Goal: Information Seeking & Learning: Learn about a topic

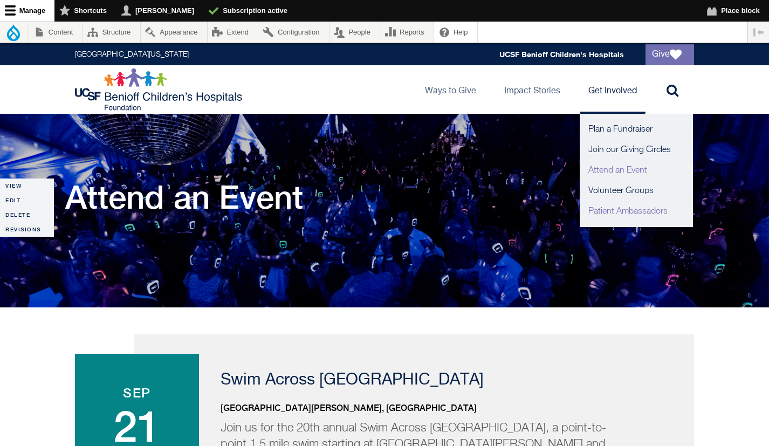
click at [610, 214] on link "Patient Ambassadors" at bounding box center [636, 211] width 113 height 20
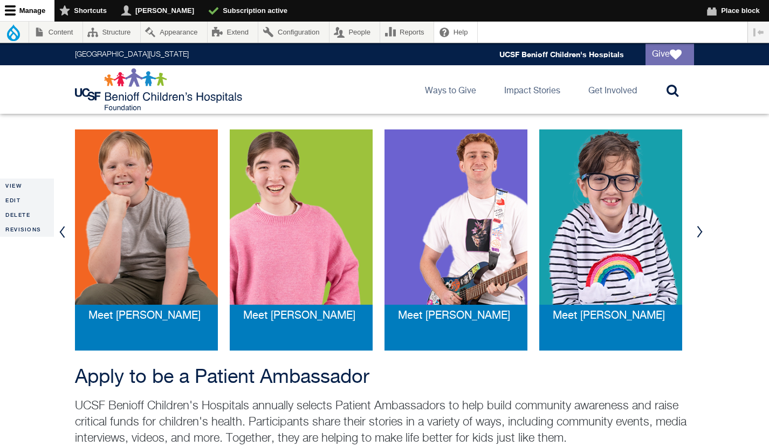
scroll to position [234, 0]
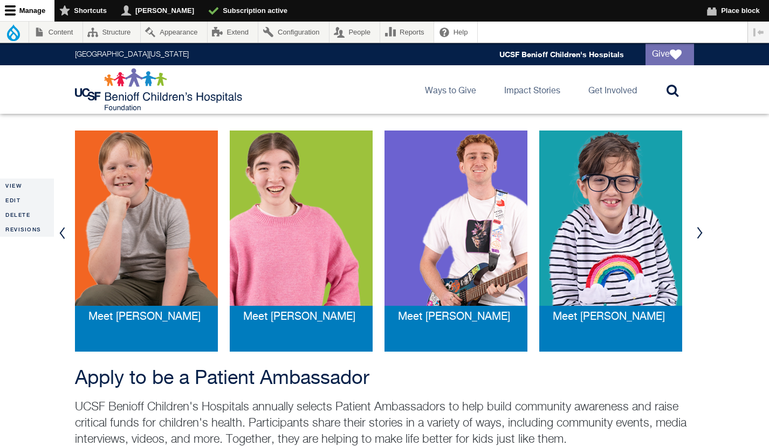
click at [698, 232] on button "Next" at bounding box center [699, 233] width 16 height 32
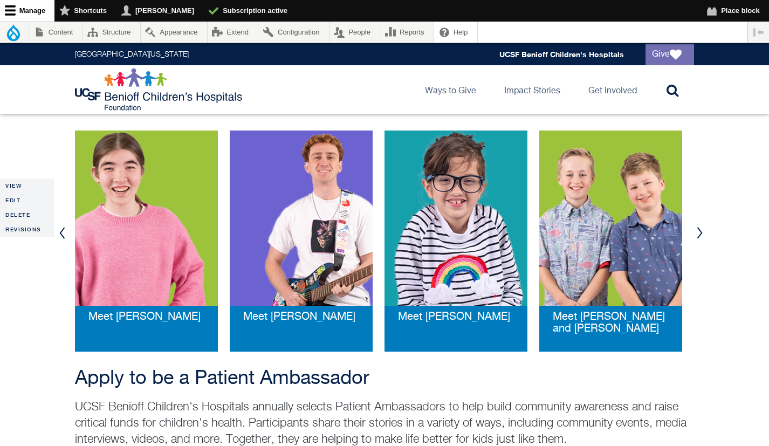
click at [699, 228] on button "Next" at bounding box center [699, 233] width 16 height 32
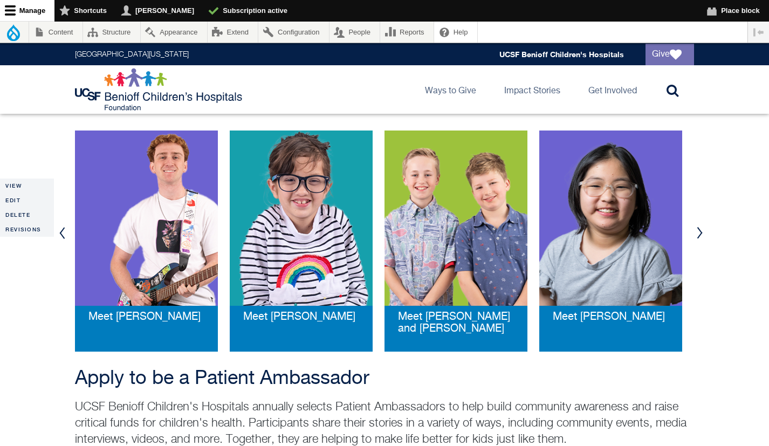
click at [699, 229] on button "Next" at bounding box center [699, 233] width 16 height 32
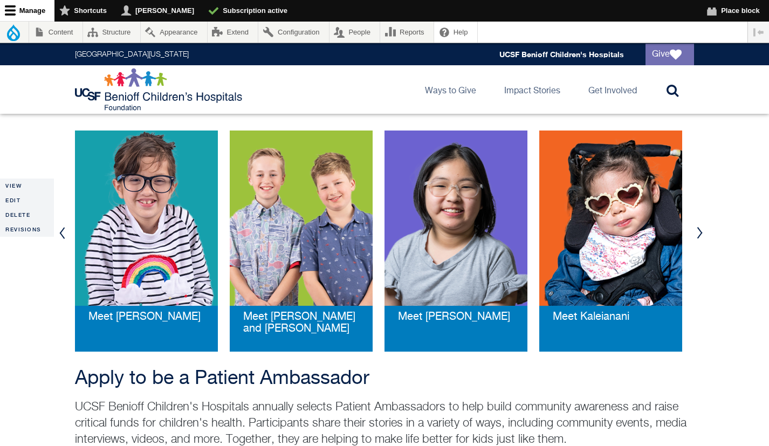
click at [699, 229] on button "Next" at bounding box center [699, 233] width 16 height 32
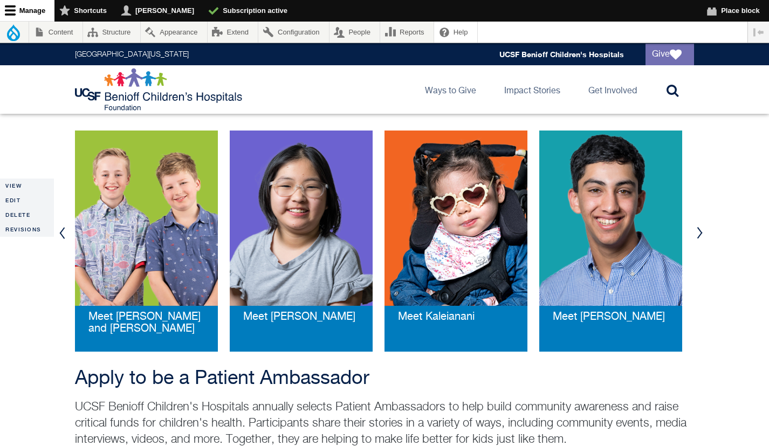
click at [699, 229] on button "Next" at bounding box center [699, 233] width 16 height 32
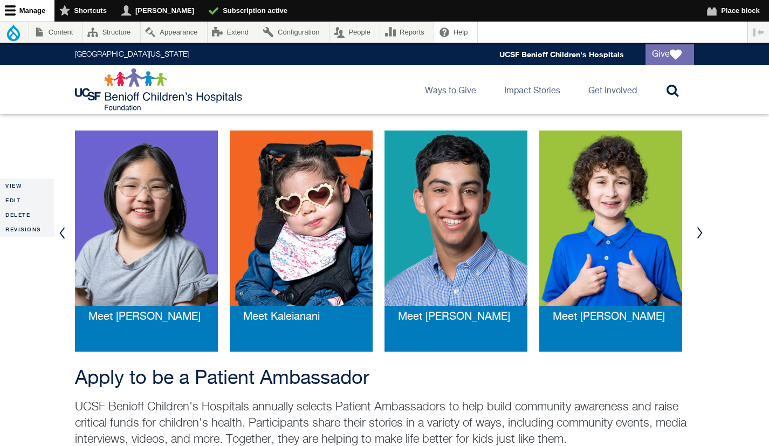
click at [699, 229] on button "Next" at bounding box center [699, 233] width 16 height 32
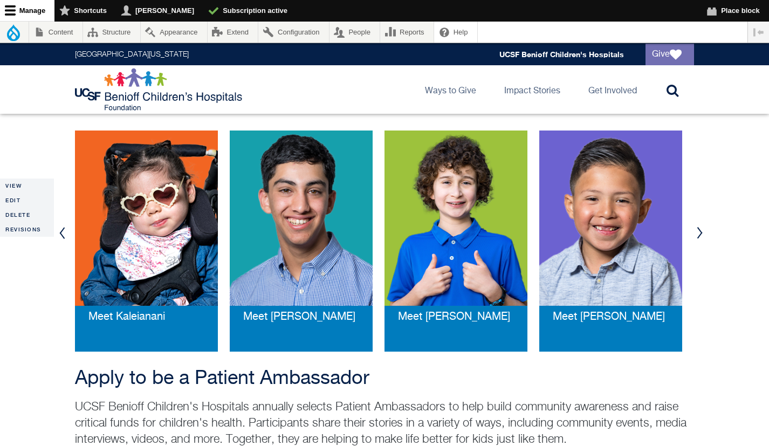
click at [699, 229] on button "Next" at bounding box center [699, 233] width 16 height 32
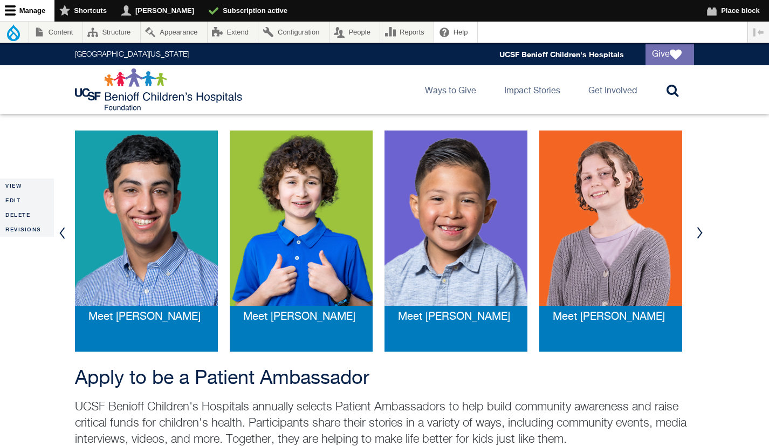
click at [699, 229] on button "Next" at bounding box center [699, 233] width 16 height 32
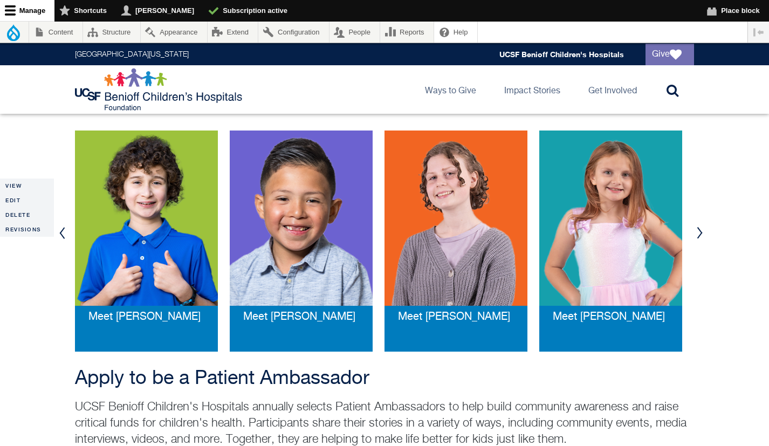
click at [699, 229] on button "Next" at bounding box center [699, 233] width 16 height 32
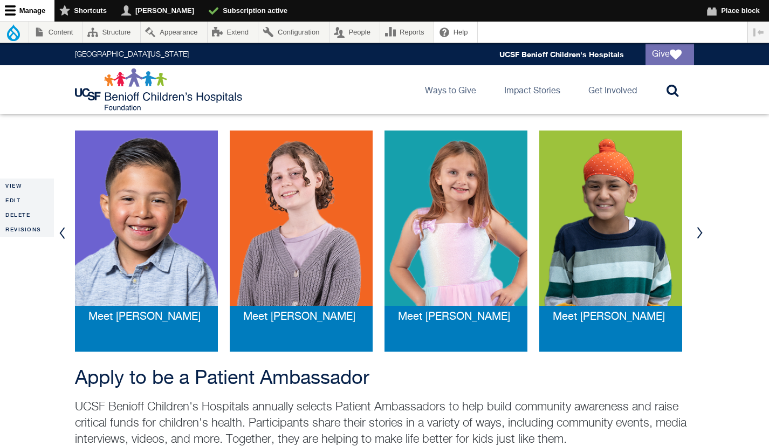
click at [698, 231] on button "Next" at bounding box center [699, 233] width 16 height 32
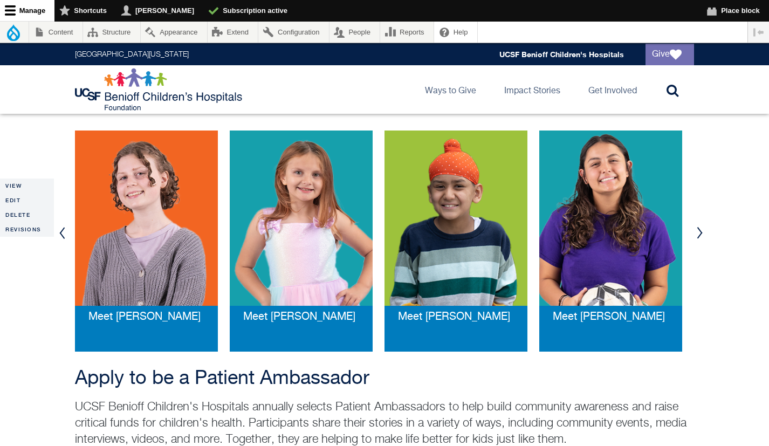
click at [698, 231] on button "Next" at bounding box center [699, 233] width 16 height 32
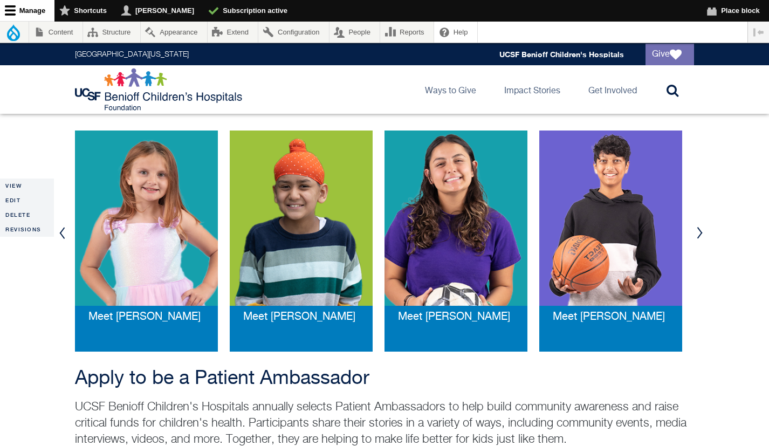
click at [698, 231] on button "Next" at bounding box center [699, 233] width 16 height 32
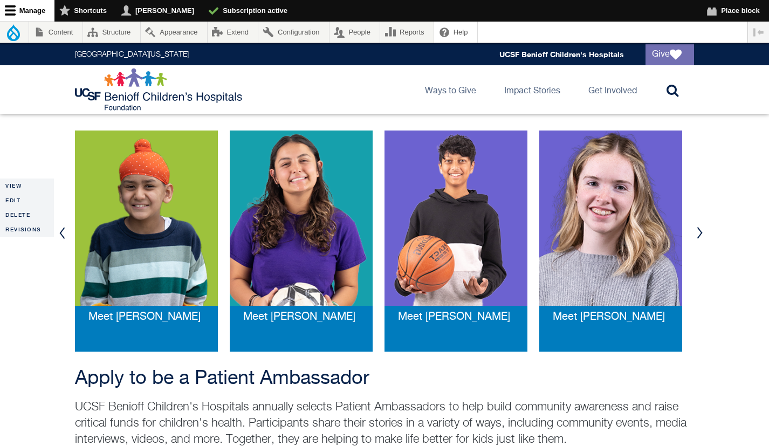
click at [459, 211] on img at bounding box center [456, 218] width 143 height 175
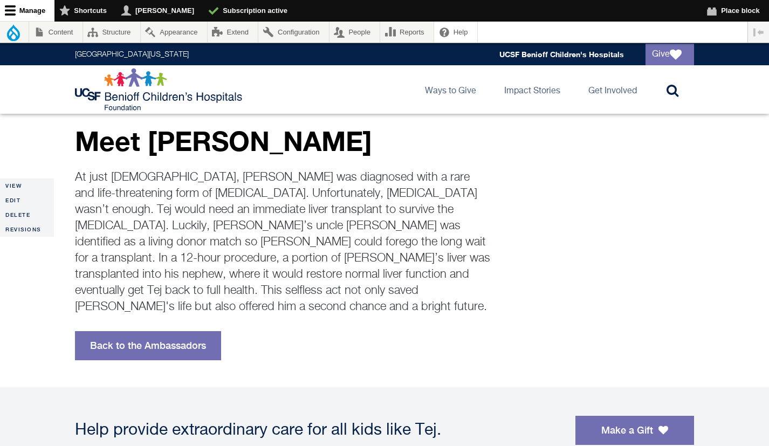
scroll to position [207, 0]
